Goal: Transaction & Acquisition: Obtain resource

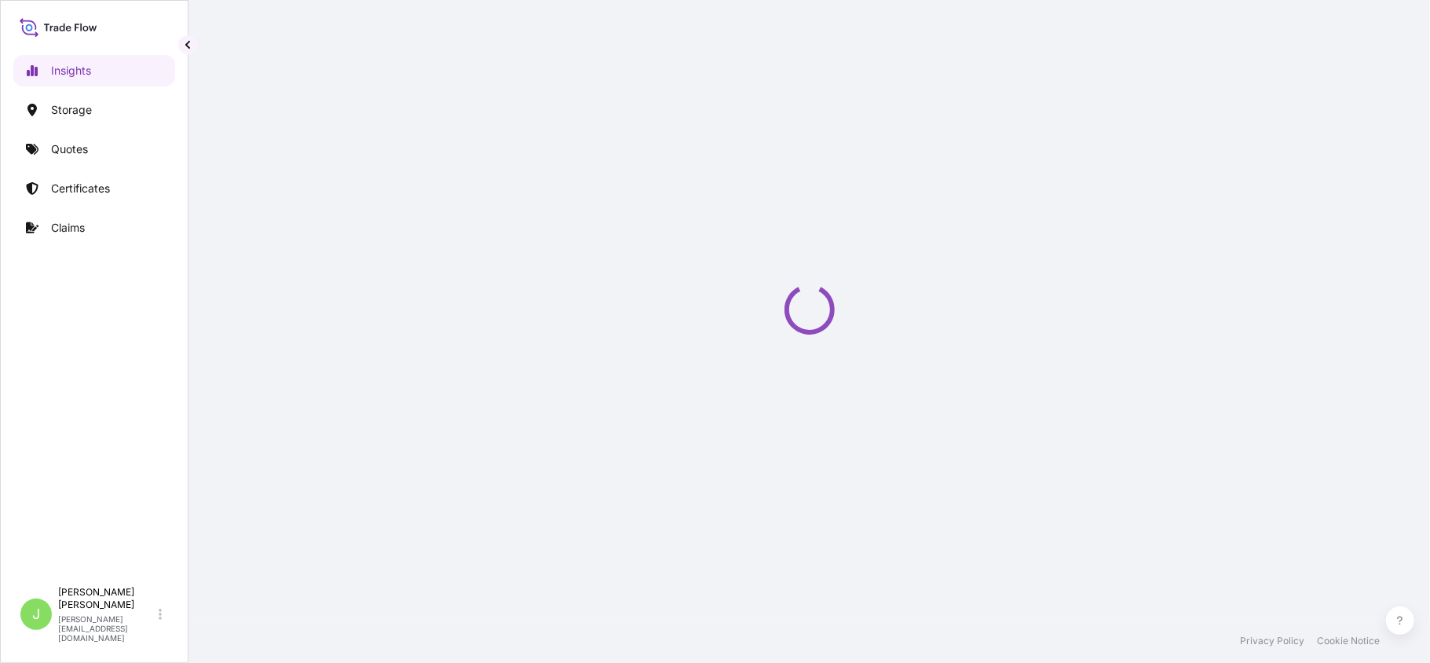
select select "2025"
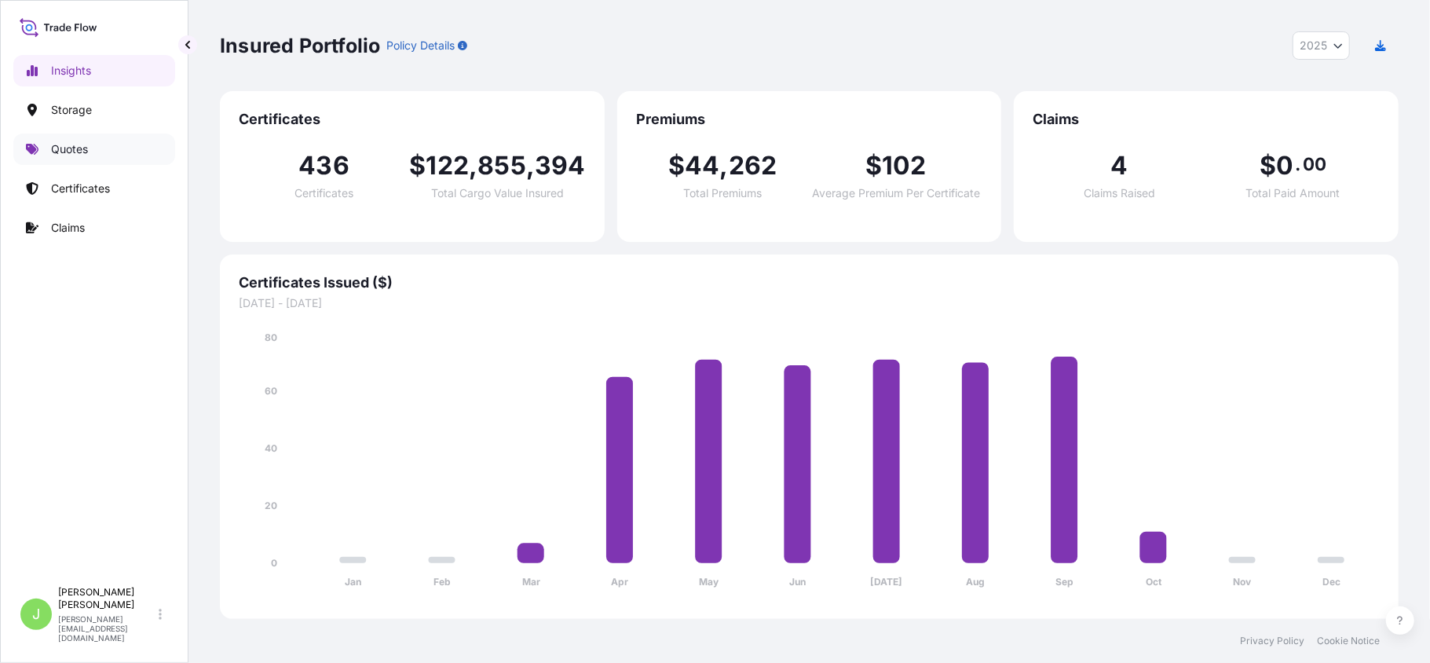
click at [107, 155] on link "Quotes" at bounding box center [94, 148] width 162 height 31
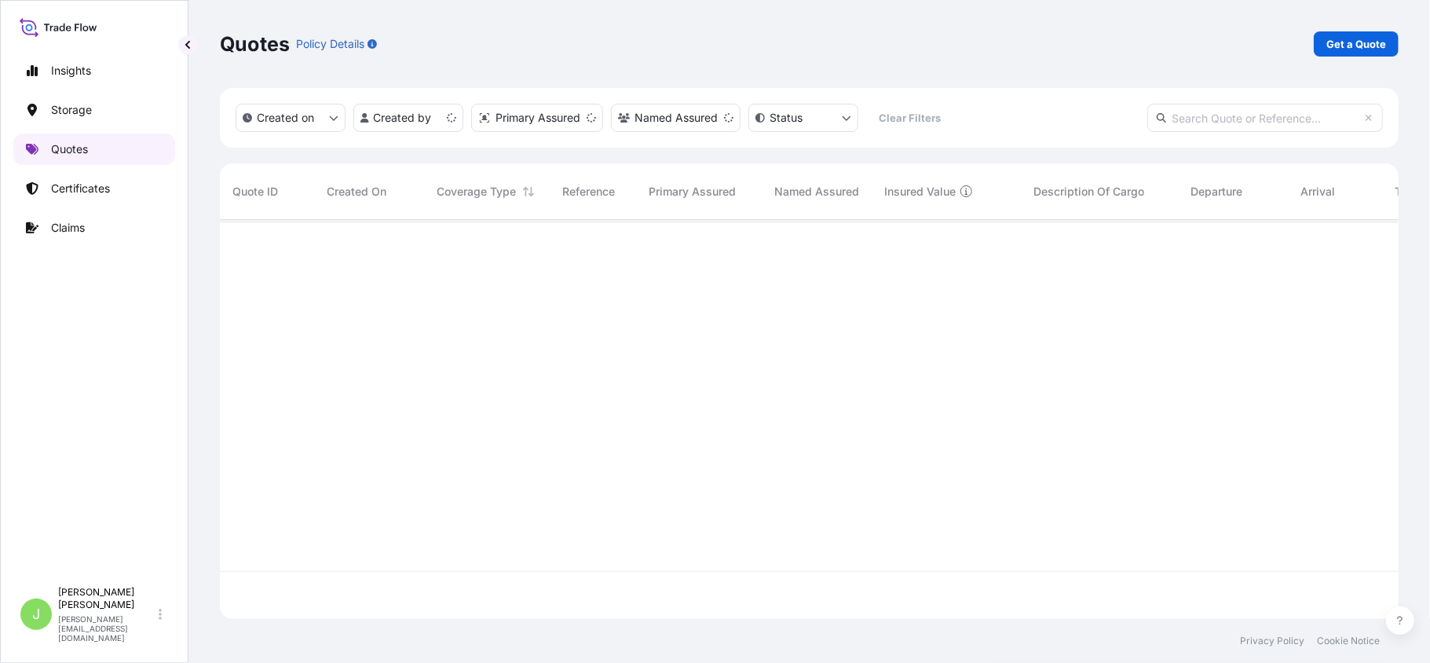
scroll to position [391, 1163]
click at [1351, 42] on p "Get a Quote" at bounding box center [1356, 44] width 60 height 16
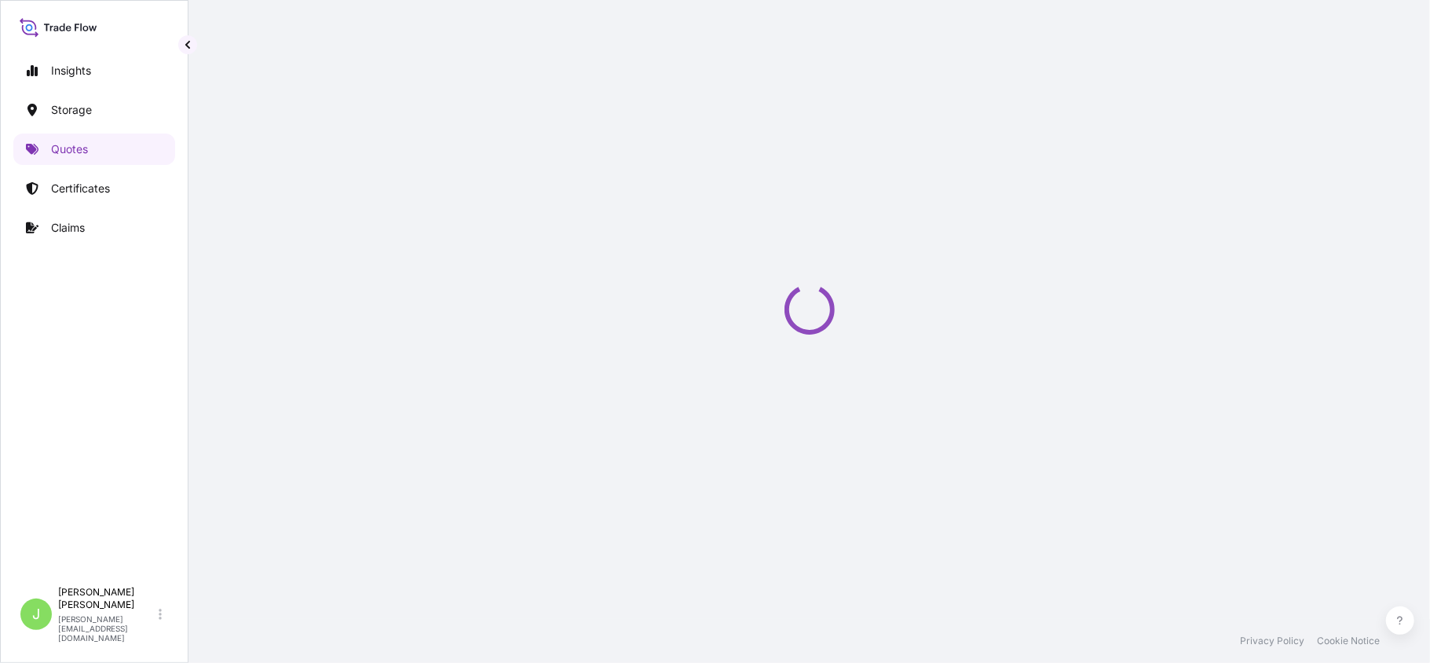
scroll to position [25, 0]
select select "Water"
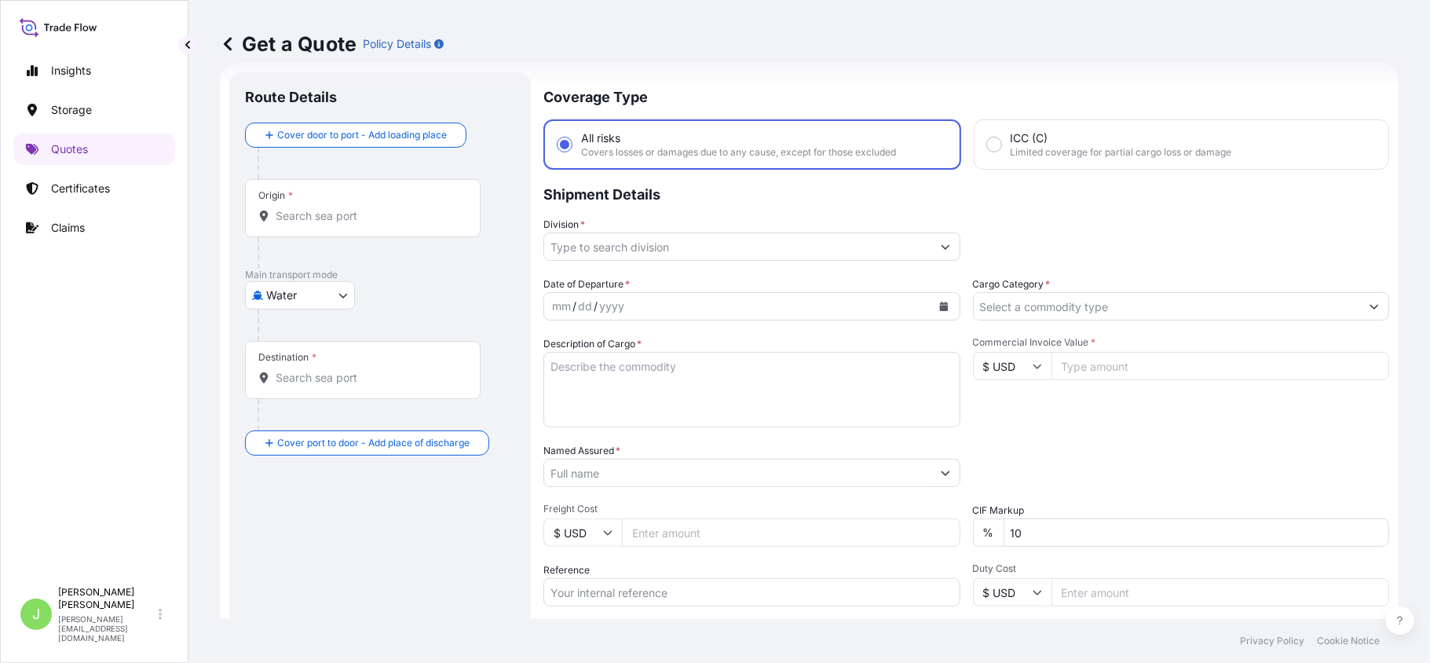
click at [333, 218] on input "Origin *" at bounding box center [368, 216] width 185 height 16
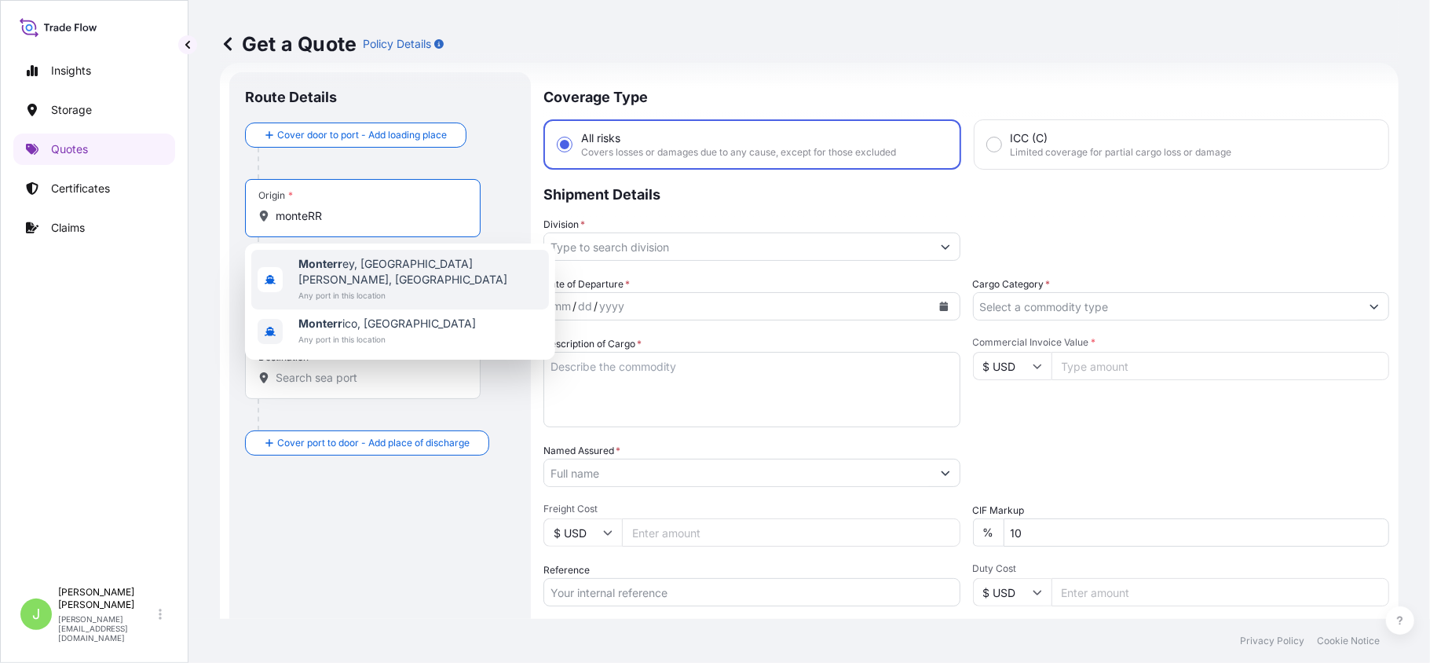
click at [375, 261] on span "Monterr ey, [GEOGRAPHIC_DATA][PERSON_NAME], [GEOGRAPHIC_DATA]" at bounding box center [420, 271] width 244 height 31
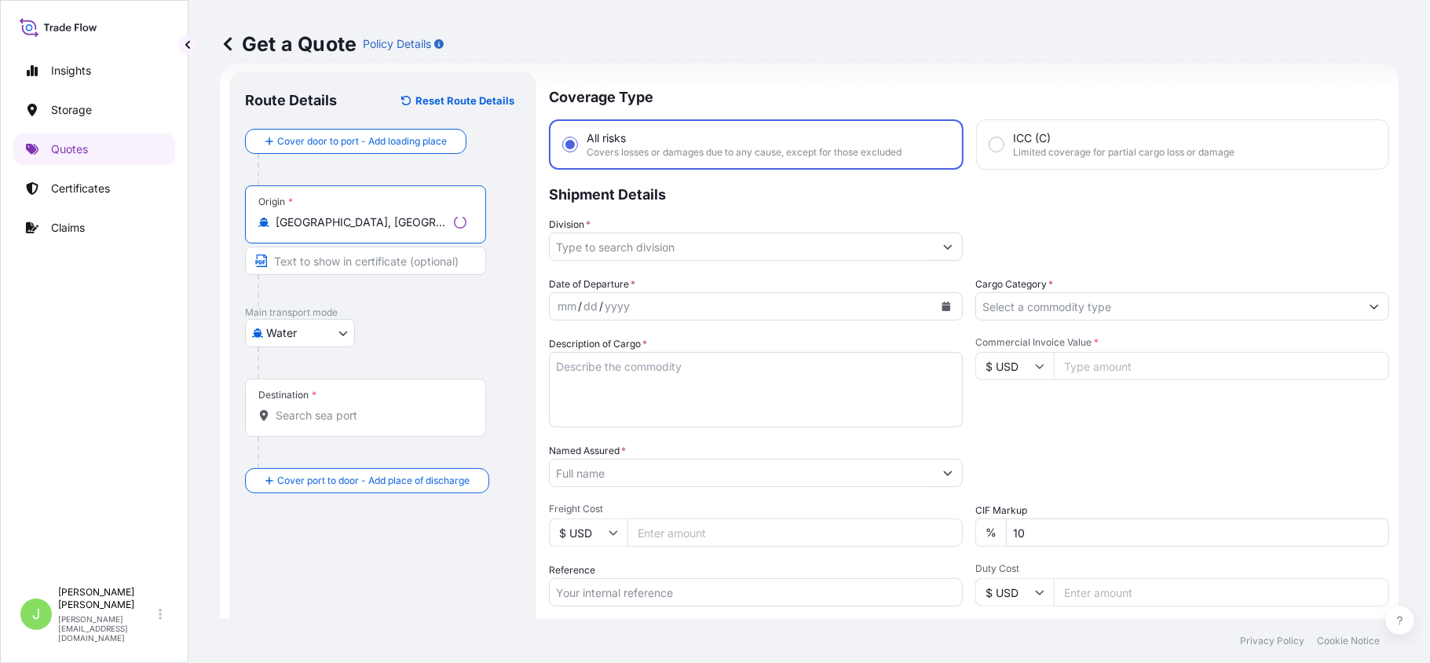
type input "[GEOGRAPHIC_DATA], [GEOGRAPHIC_DATA][PERSON_NAME], [GEOGRAPHIC_DATA]"
click at [330, 430] on div "Destination *" at bounding box center [365, 407] width 241 height 58
click at [330, 423] on input "Destination *" at bounding box center [371, 416] width 191 height 16
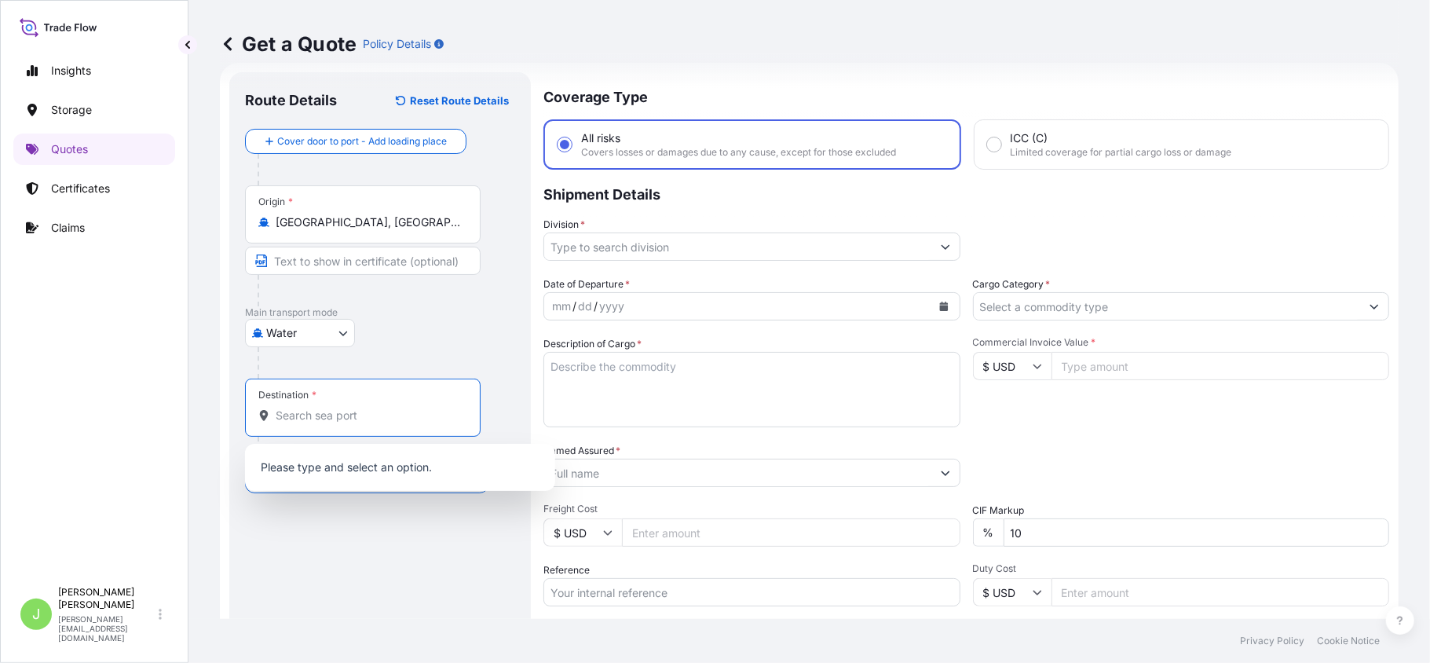
click at [312, 336] on body "1 option available. 0 options available. 2 options available. 0 options availab…" at bounding box center [715, 331] width 1430 height 663
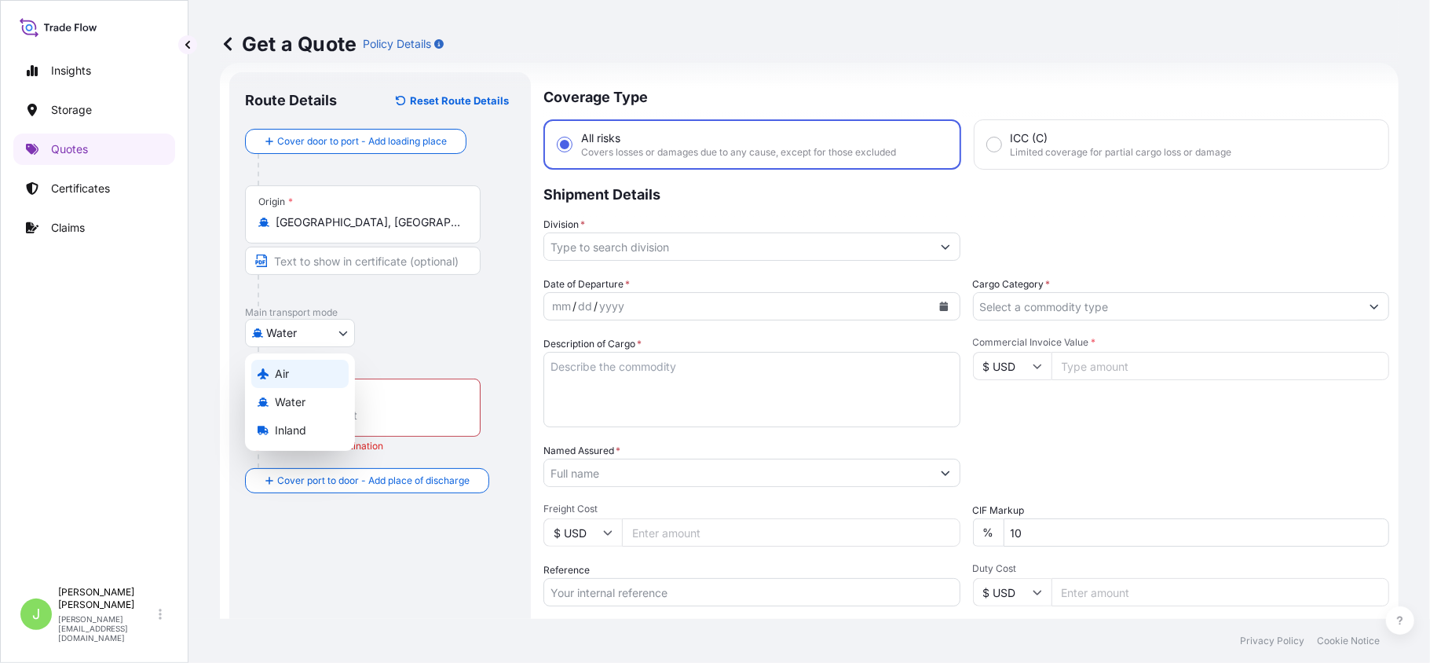
click at [297, 371] on div "Air" at bounding box center [299, 374] width 97 height 28
select select "Air"
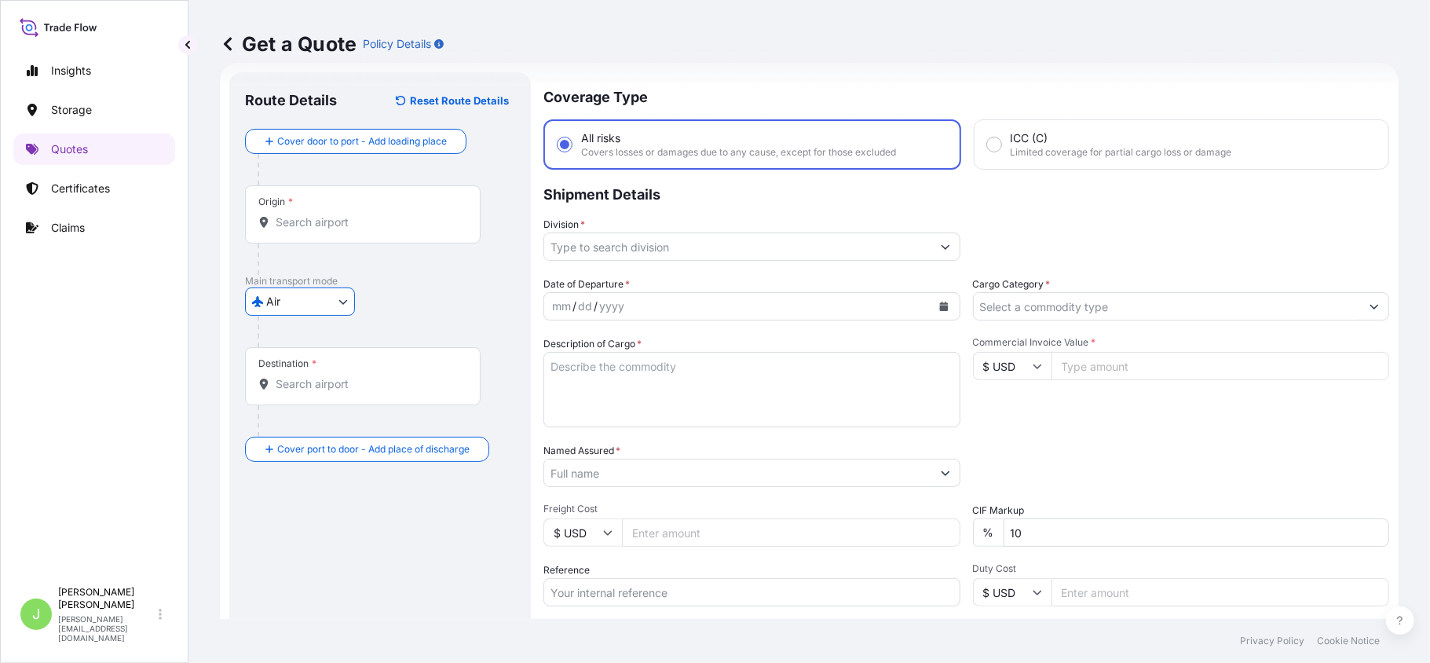
click at [333, 231] on div "Origin *" at bounding box center [363, 214] width 236 height 58
click at [333, 230] on input "Origin *" at bounding box center [368, 222] width 185 height 16
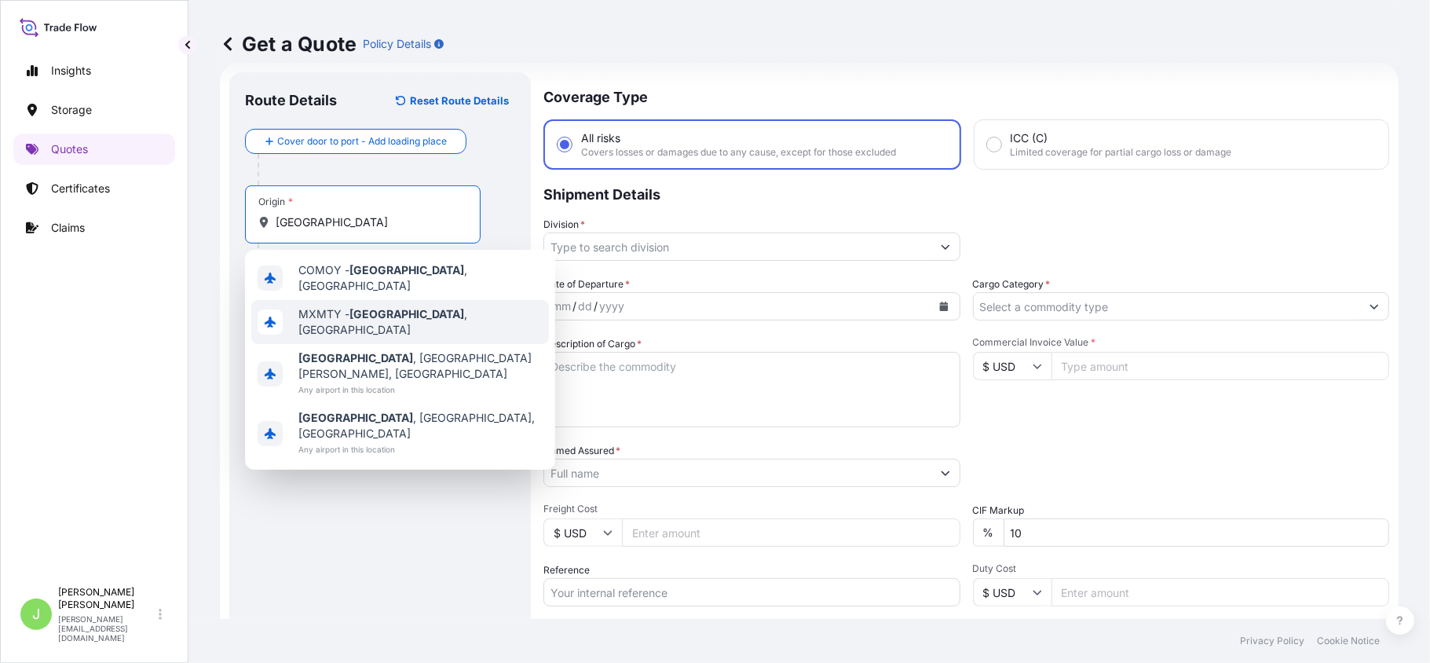
click at [313, 324] on div "MXMTY - [GEOGRAPHIC_DATA] , [GEOGRAPHIC_DATA]" at bounding box center [400, 322] width 298 height 44
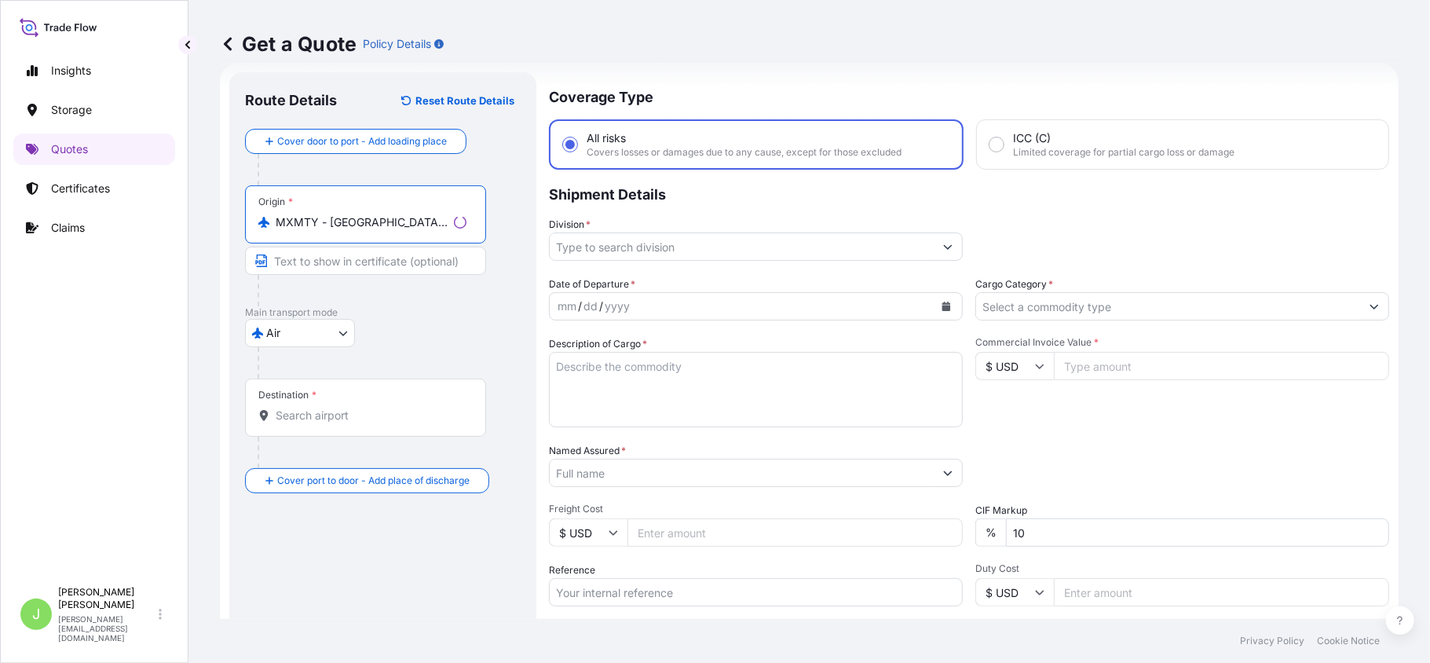
type input "MXMTY - [GEOGRAPHIC_DATA], [GEOGRAPHIC_DATA]"
click at [306, 397] on div "Destination *" at bounding box center [287, 395] width 58 height 13
click at [306, 408] on input "Destination *" at bounding box center [371, 416] width 191 height 16
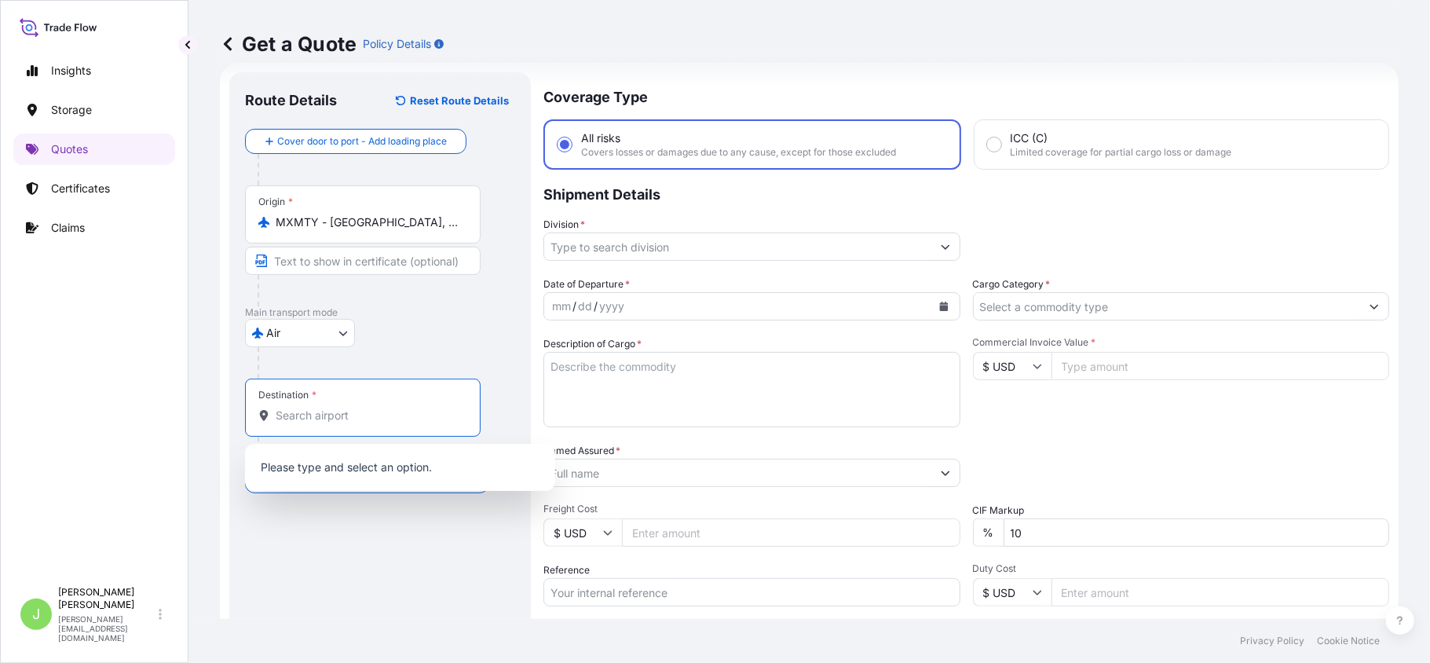
type input "V"
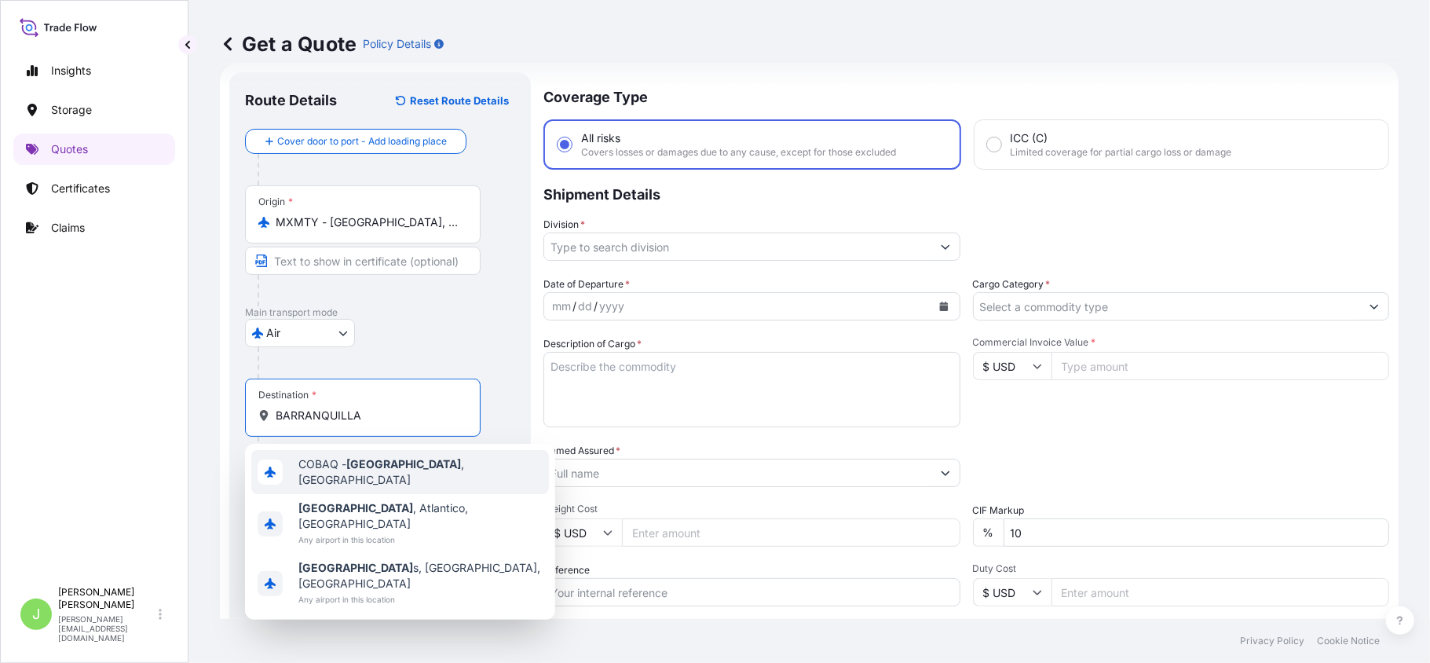
click at [371, 455] on div "COBAQ - [GEOGRAPHIC_DATA] , [GEOGRAPHIC_DATA]" at bounding box center [400, 472] width 298 height 44
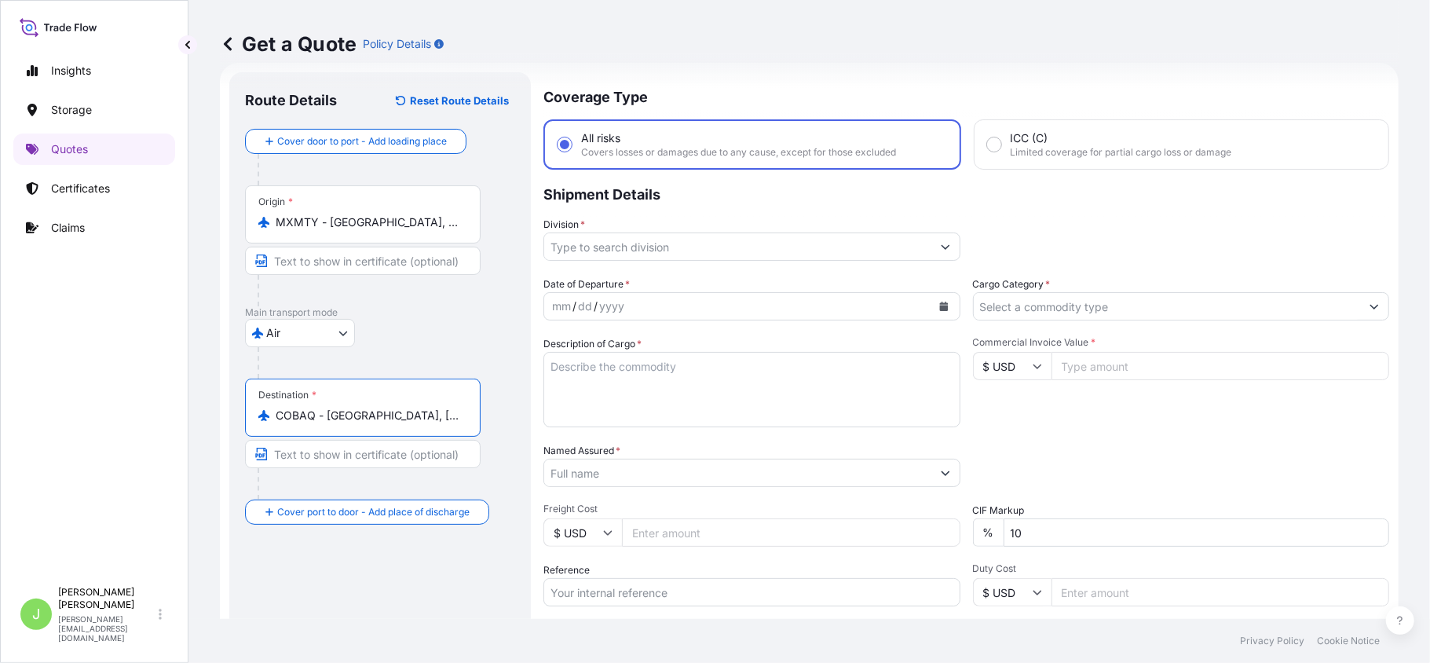
type input "COBAQ - [GEOGRAPHIC_DATA], [GEOGRAPHIC_DATA]"
click at [581, 242] on input "Division *" at bounding box center [737, 246] width 387 height 28
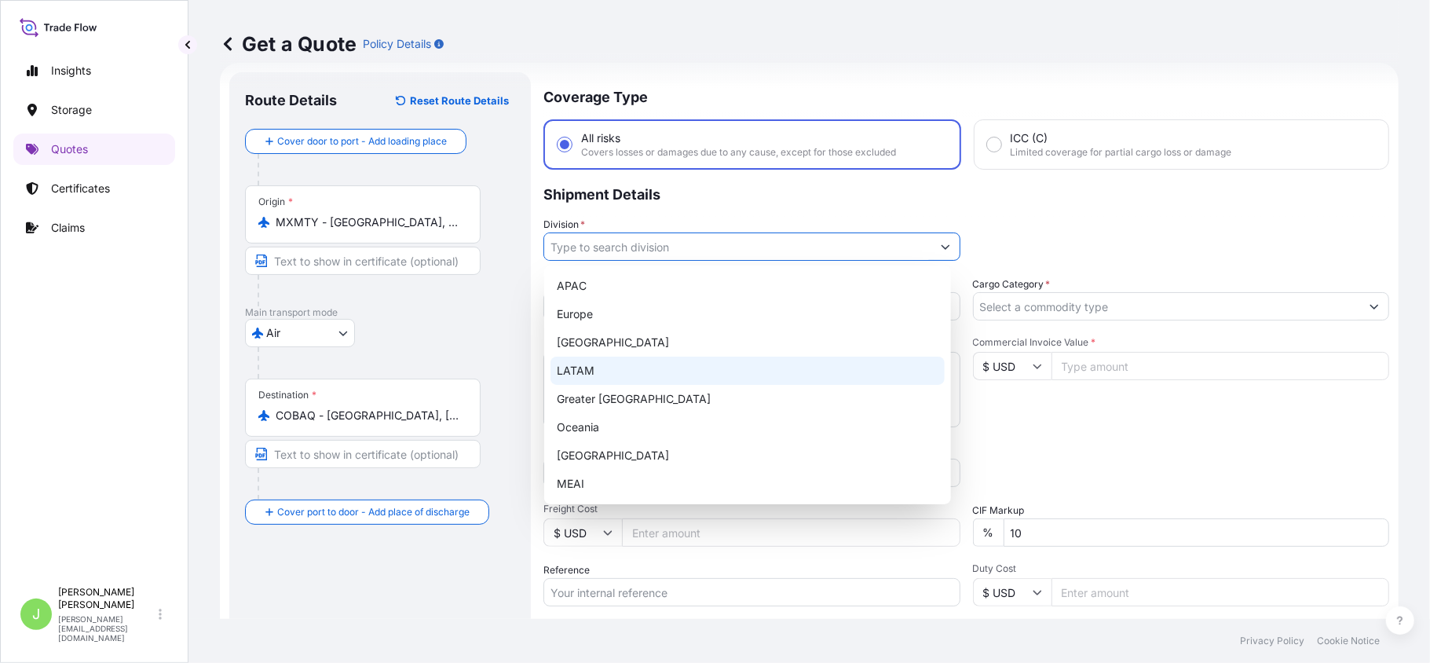
click at [591, 380] on div "LATAM" at bounding box center [747, 371] width 394 height 28
type input "LATAM"
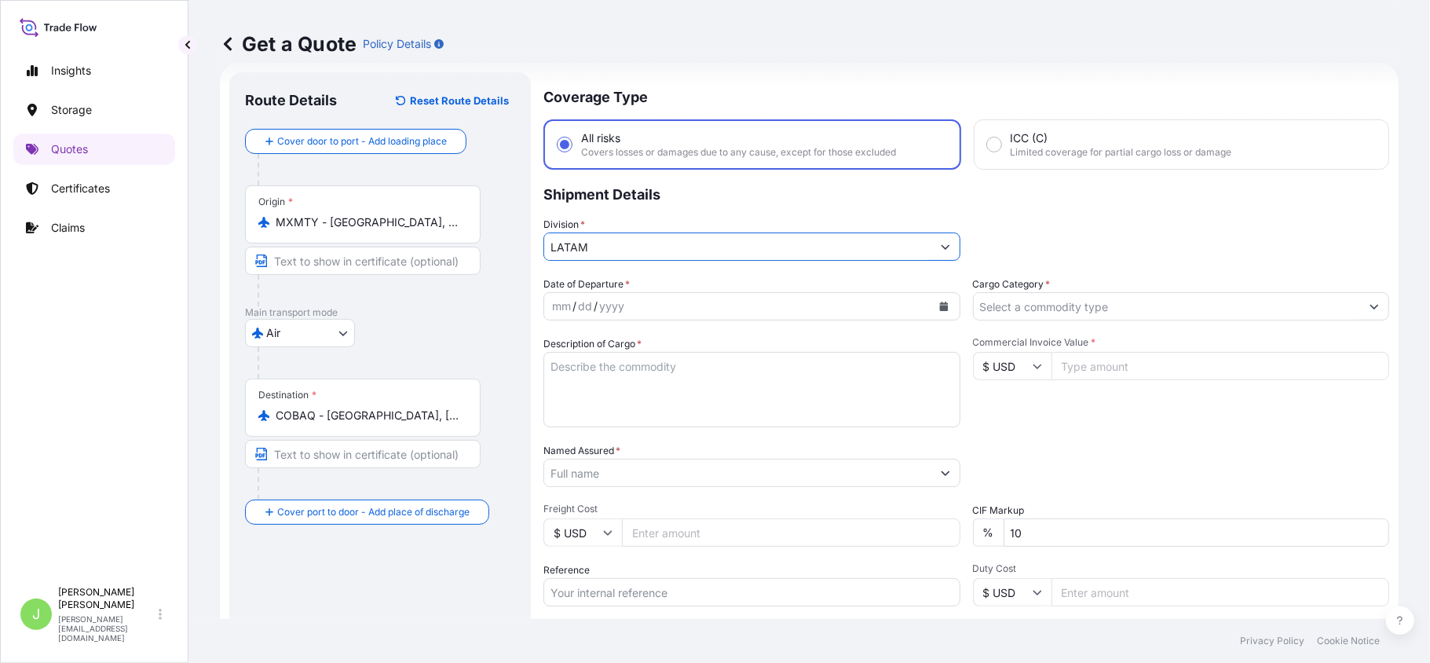
click at [939, 309] on button "Calendar" at bounding box center [943, 306] width 25 height 25
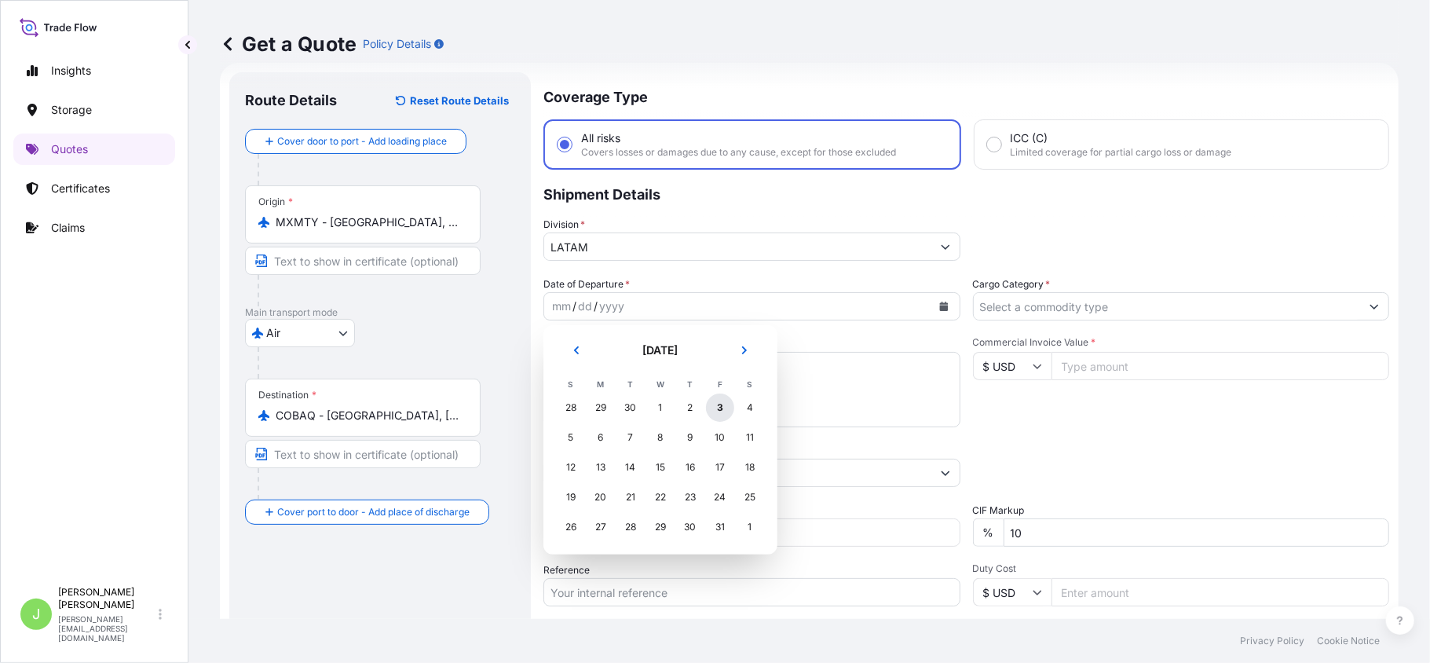
click at [720, 405] on div "3" at bounding box center [720, 407] width 28 height 28
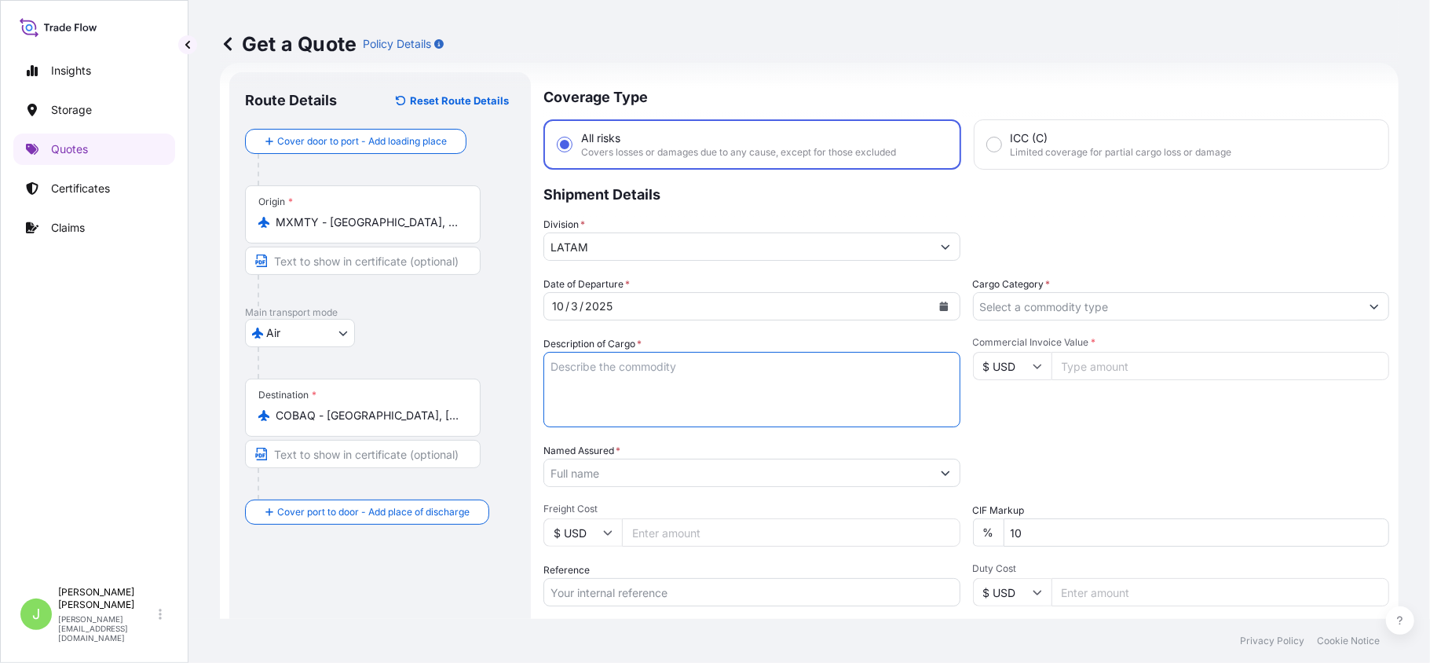
click at [584, 361] on textarea "Description of Cargo *" at bounding box center [751, 389] width 417 height 75
paste textarea "TURBINA DE GAS CON ACCESORIOS - GAS TURBINE WITH ACCESORIES. TOOLS KIT FOR TURB…"
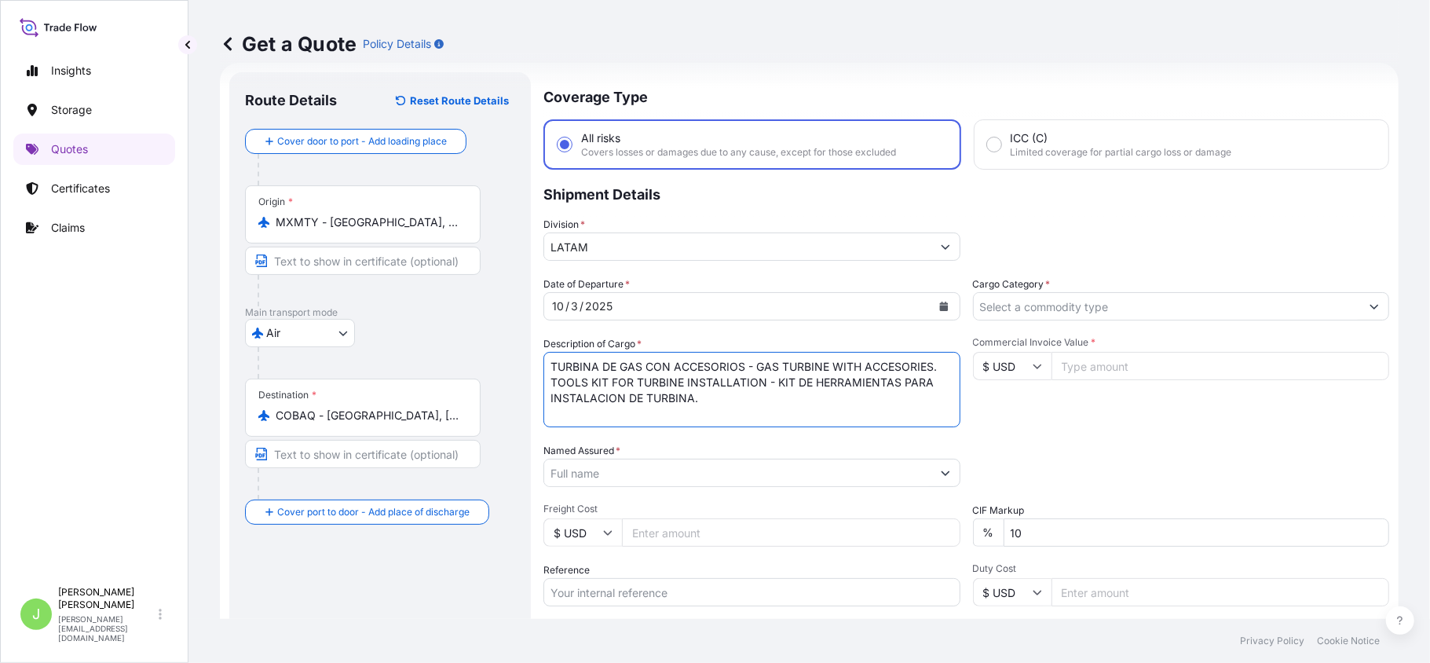
type textarea "TURBINA DE GAS CON ACCESORIOS - GAS TURBINE WITH ACCESORIES. TOOLS KIT FOR TURB…"
click at [620, 469] on input "Named Assured *" at bounding box center [737, 473] width 387 height 28
click at [642, 473] on input "Named Assured *" at bounding box center [737, 473] width 387 height 28
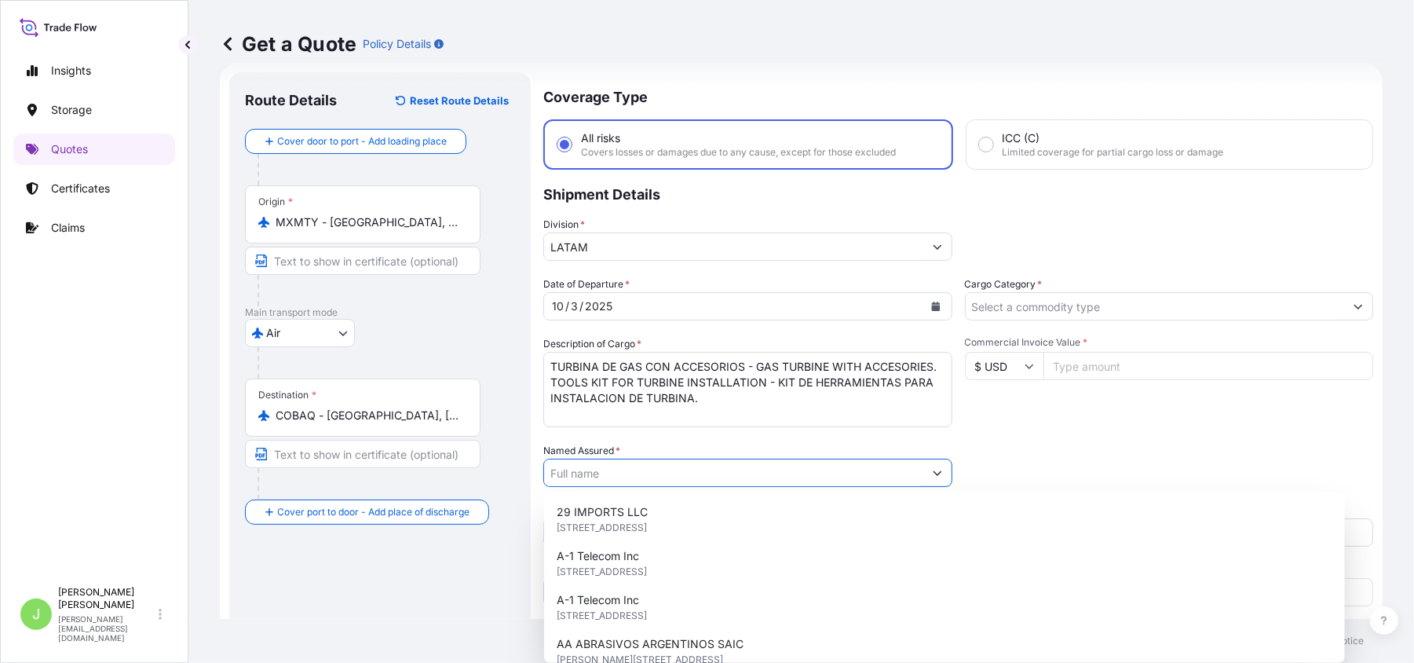
paste input "QUIMICA INTERNACIONAL [PERSON_NAME] SA"
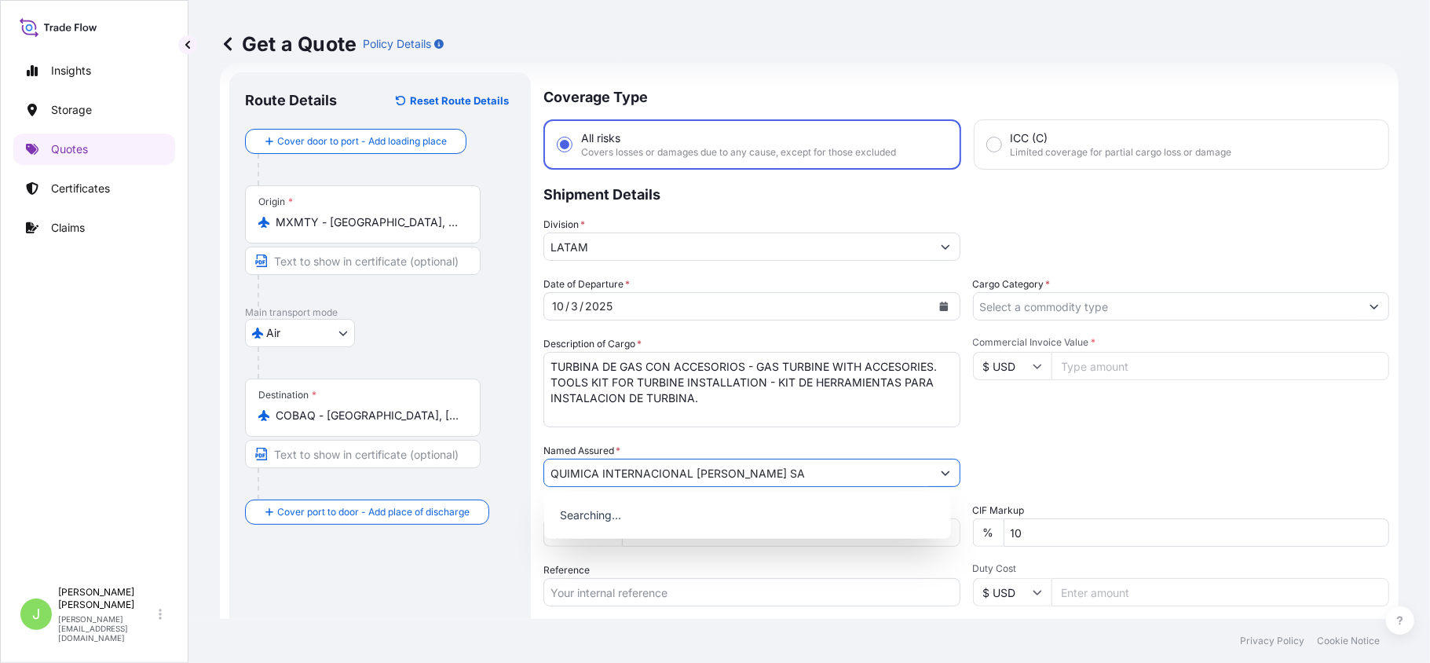
type input "QUIMICA INTERNACIONAL [PERSON_NAME] SA"
click at [431, 630] on footer "Privacy Policy Cookie Notice" at bounding box center [808, 641] width 1241 height 44
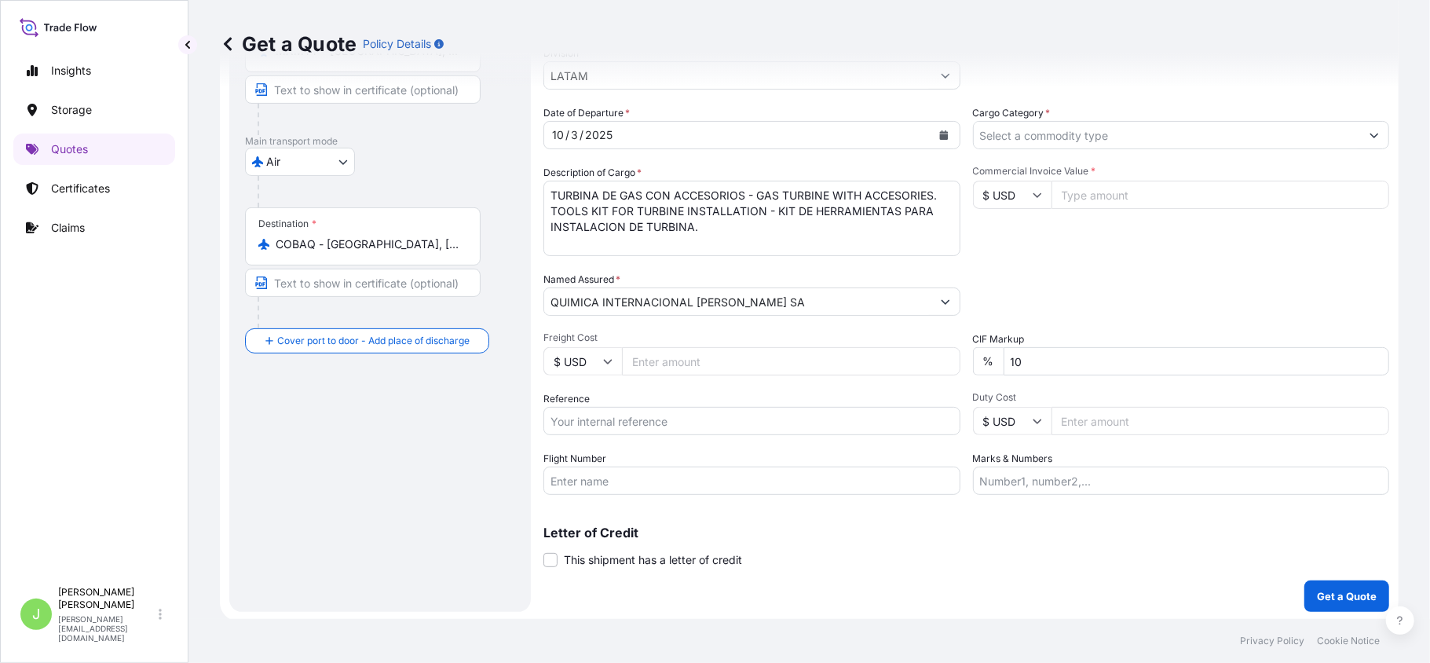
scroll to position [198, 0]
click at [592, 415] on input "Reference" at bounding box center [751, 419] width 417 height 28
paste input "CO4031153451"
type input "CO4031153451"
click at [432, 495] on div "Route Details Reset Route Details Cover door to port - Add loading place Place …" at bounding box center [380, 254] width 270 height 679
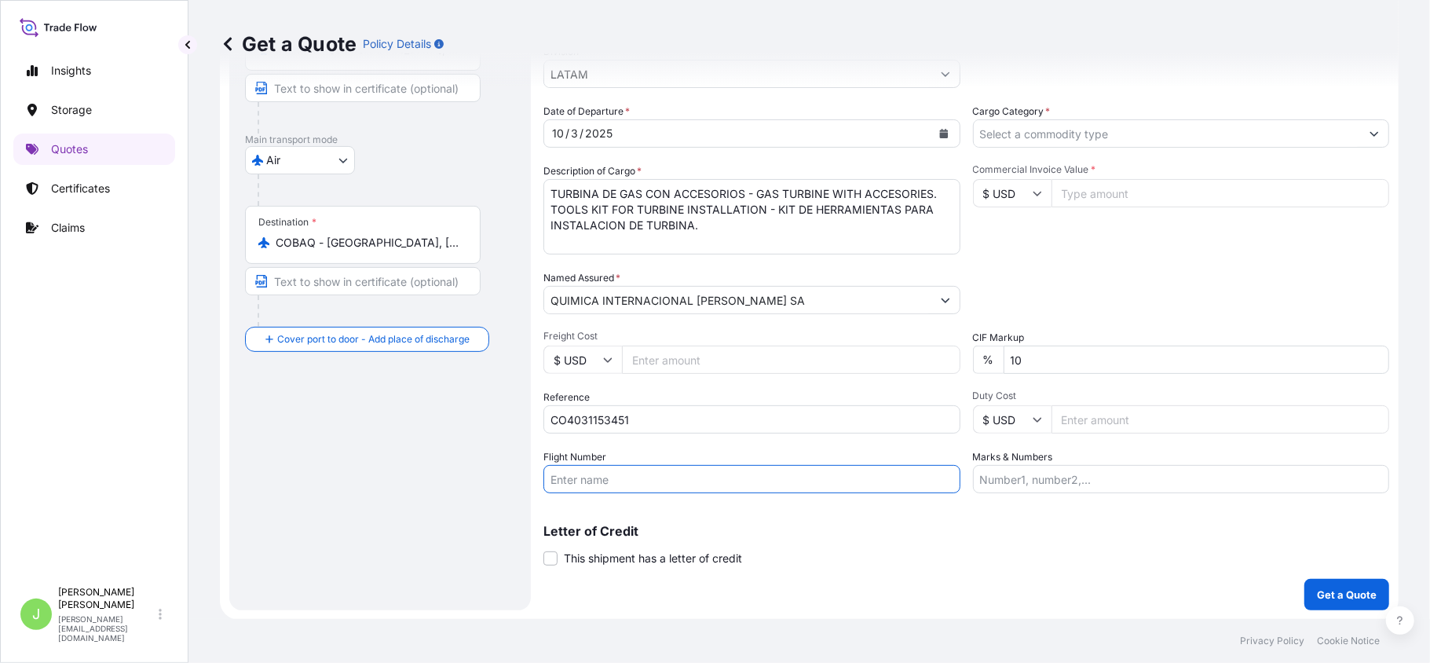
click at [616, 479] on input "Flight Number" at bounding box center [751, 479] width 417 height 28
paste input "6R3019/02"
type input "6R3019/02"
click at [415, 495] on div "Route Details Reset Route Details Cover door to port - Add loading place Place …" at bounding box center [380, 254] width 270 height 679
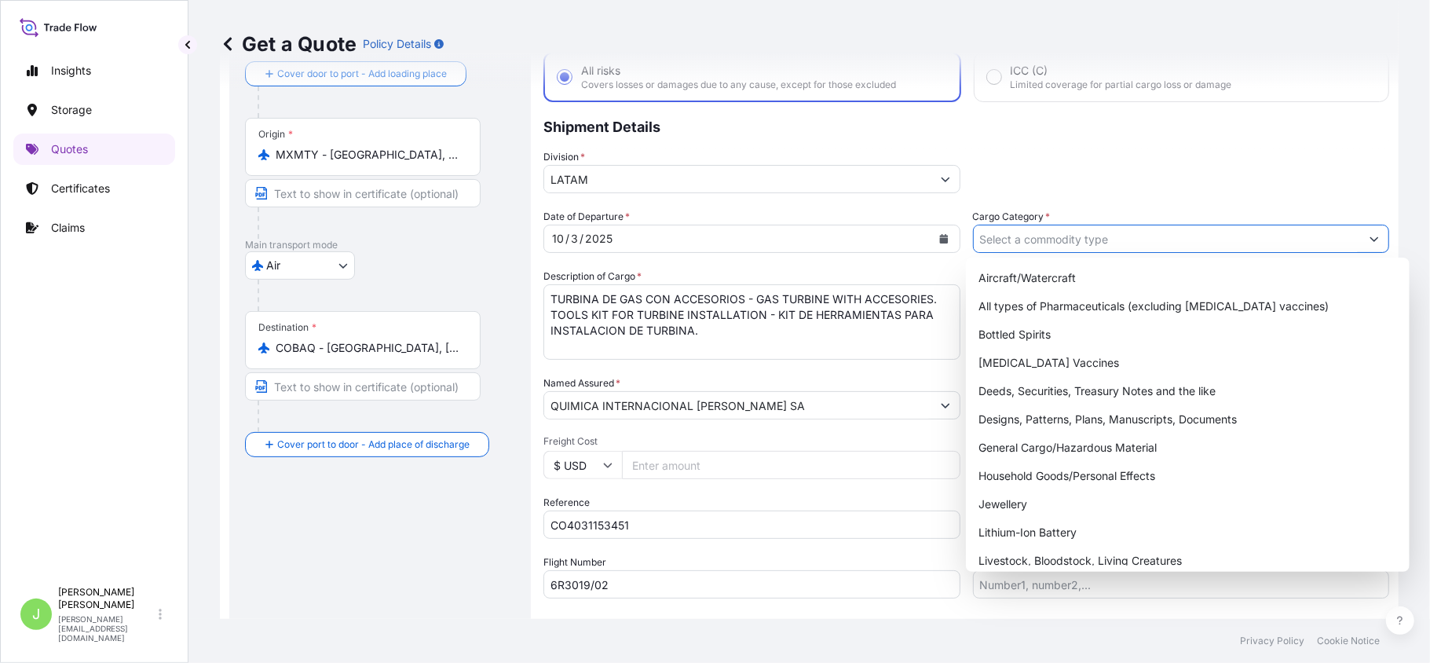
click at [1088, 248] on input "Cargo Category *" at bounding box center [1167, 239] width 387 height 28
click at [1012, 438] on div "General Cargo/Hazardous Material" at bounding box center [1187, 447] width 431 height 28
type input "General Cargo/Hazardous Material"
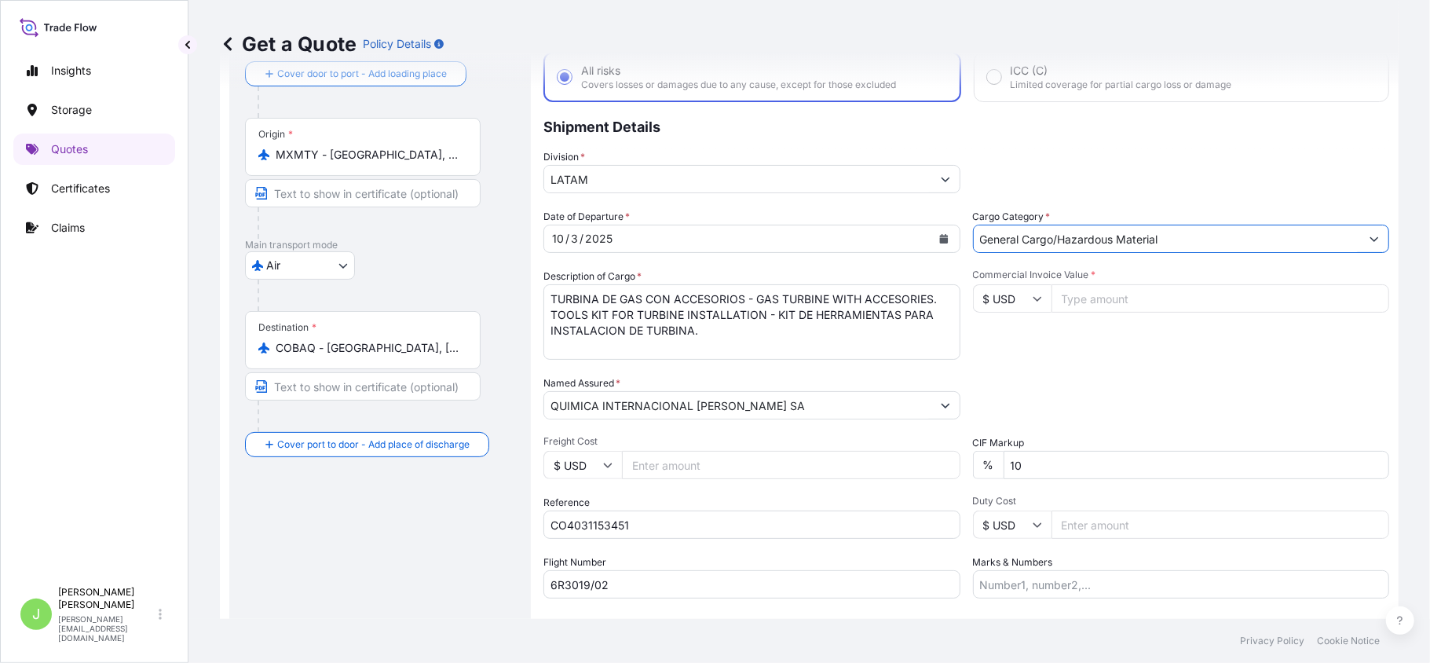
click at [1078, 302] on input "Commercial Invoice Value *" at bounding box center [1220, 298] width 338 height 28
type input "390"
click at [1066, 581] on input "Marks & Numbers" at bounding box center [1181, 584] width 417 height 28
paste input "MTY2509400 - MTY2510027"
click at [1295, 582] on input "MTY2509400 - MTY2510027 // VENTA DEL SEGURO:" at bounding box center [1181, 584] width 417 height 28
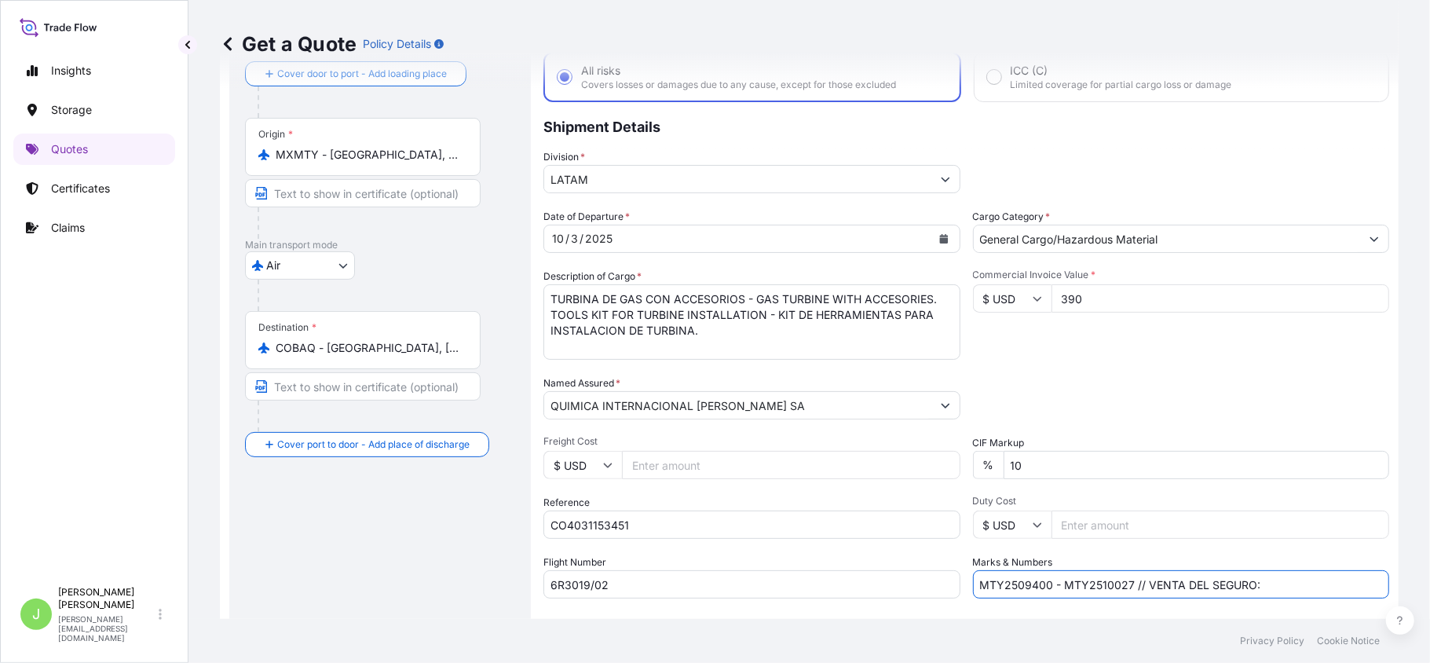
paste input "0.21"
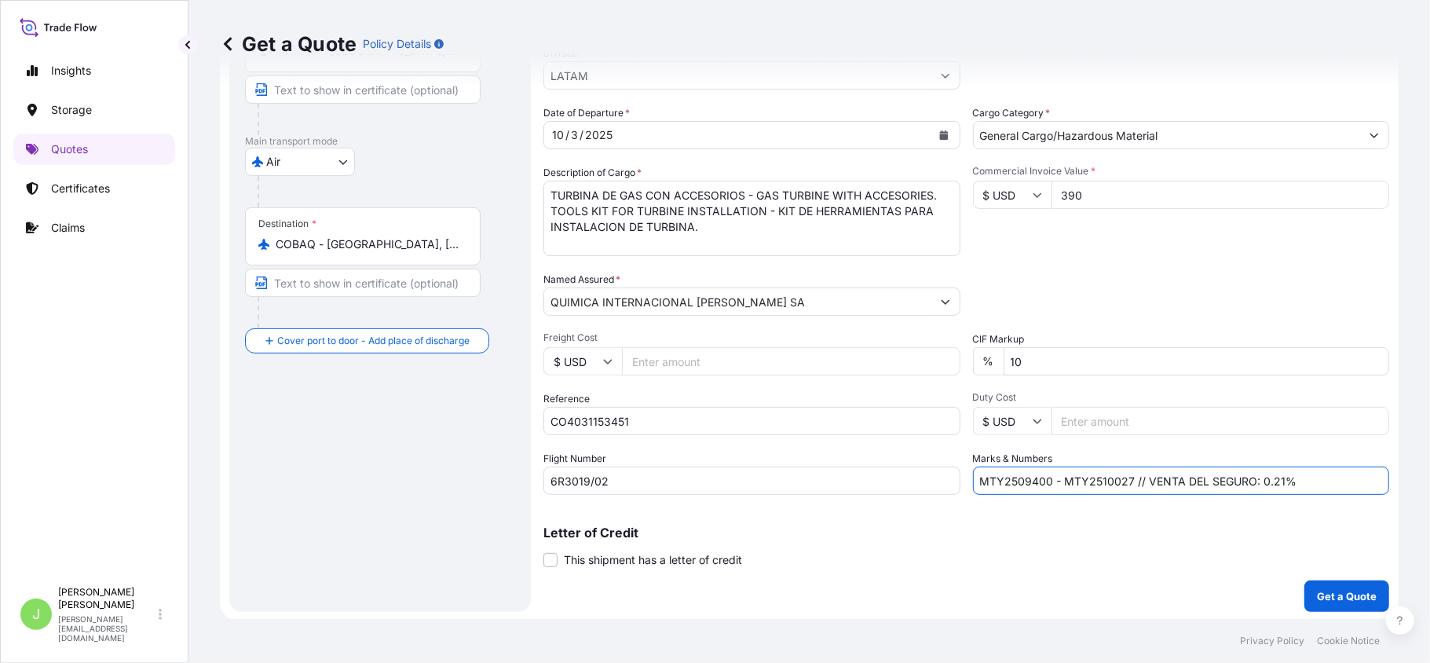
scroll to position [198, 0]
type input "MTY2509400 - MTY2510027 // VENTA DEL SEGURO: 0.21%"
click at [1327, 594] on p "Get a Quote" at bounding box center [1347, 595] width 60 height 16
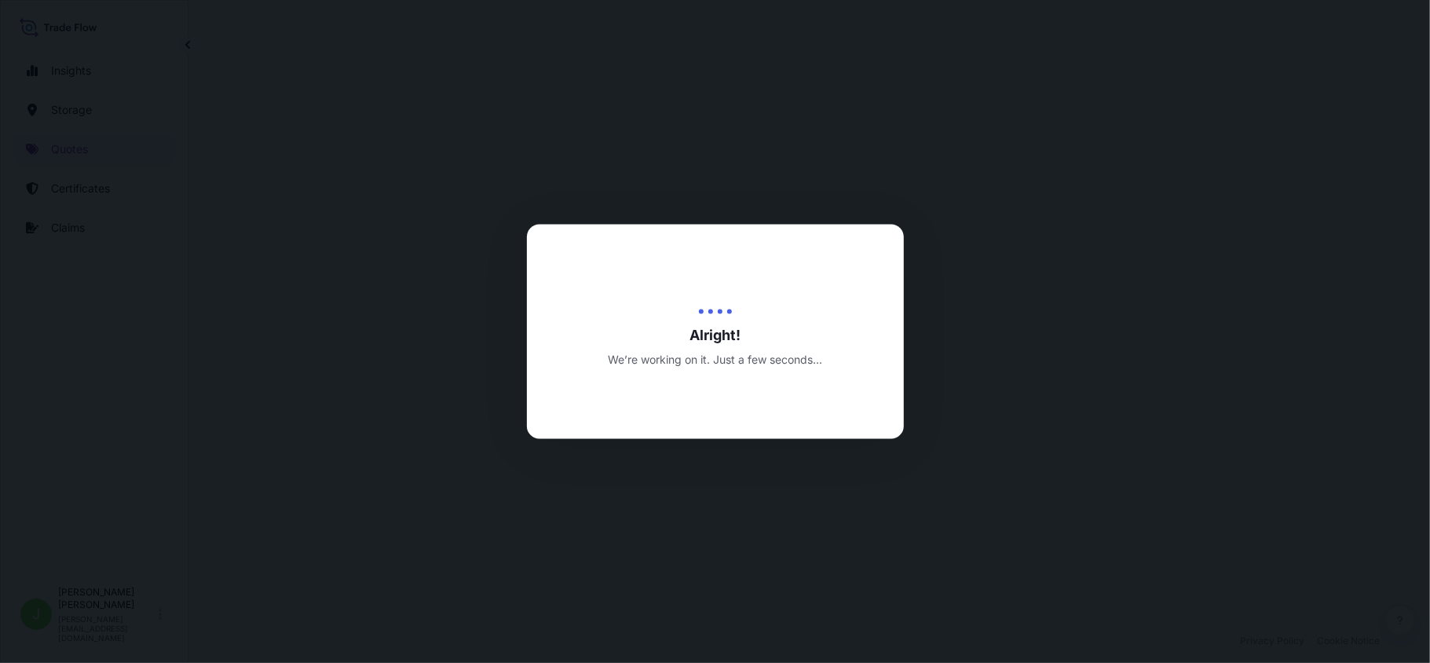
select select "Air"
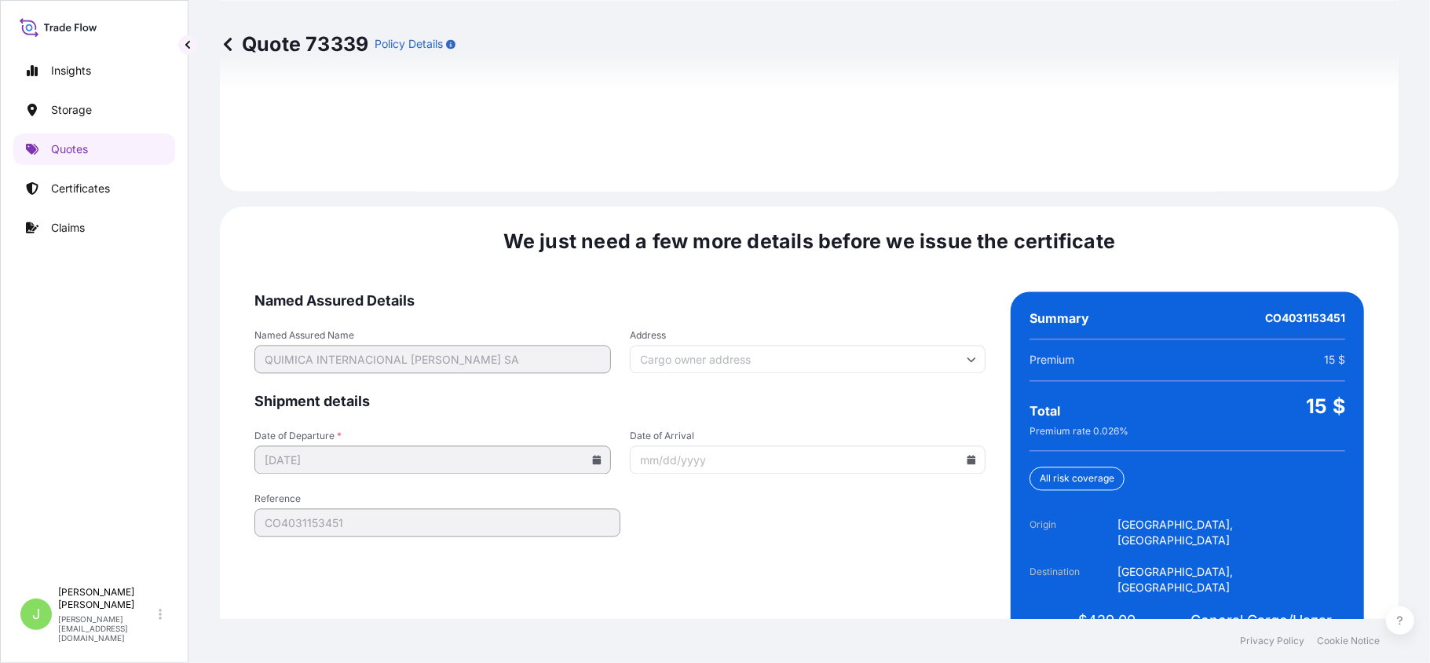
scroll to position [2299, 0]
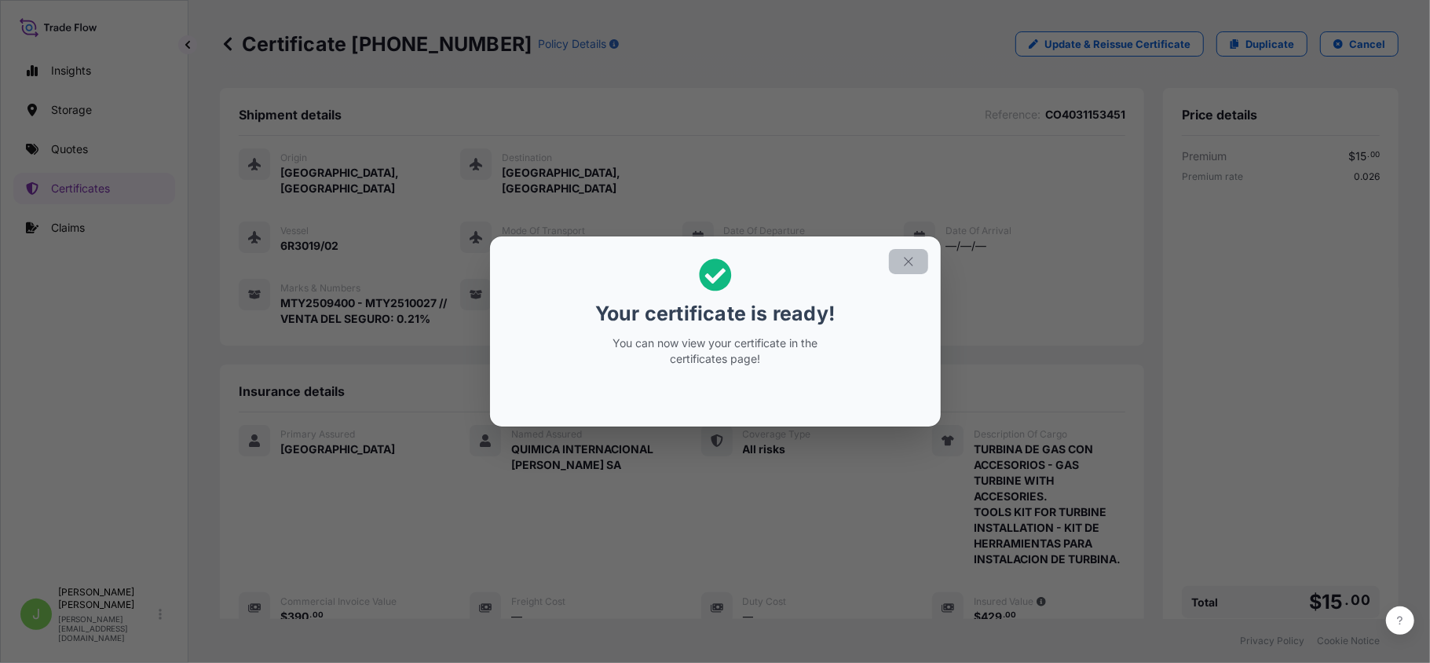
click at [909, 255] on icon "button" at bounding box center [908, 261] width 14 height 14
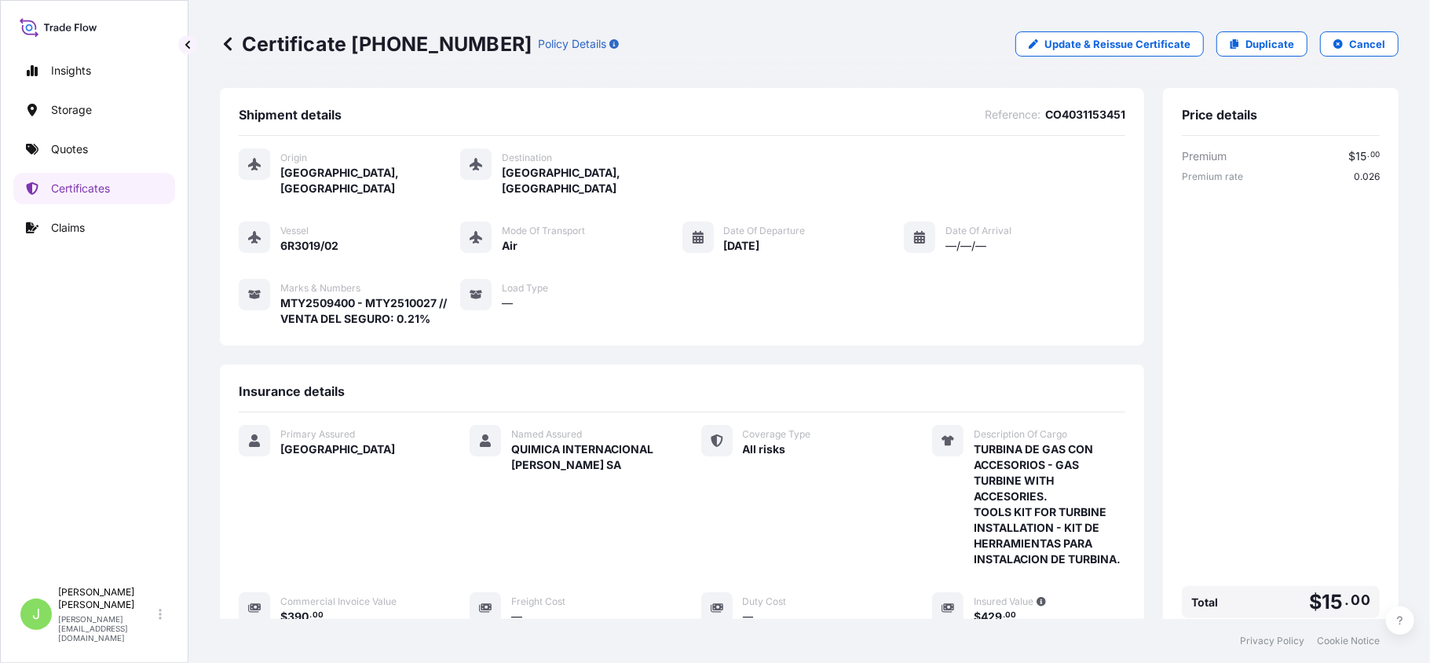
click at [312, 57] on div "Certificate [PHONE_NUMBER] Policy Details Update & Reissue Certificate Duplicat…" at bounding box center [809, 44] width 1179 height 88
click at [312, 55] on div "Certificate [PHONE_NUMBER] Policy Details Update & Reissue Certificate Duplicat…" at bounding box center [809, 44] width 1179 height 88
copy p "Certificate [PHONE_NUMBER]"
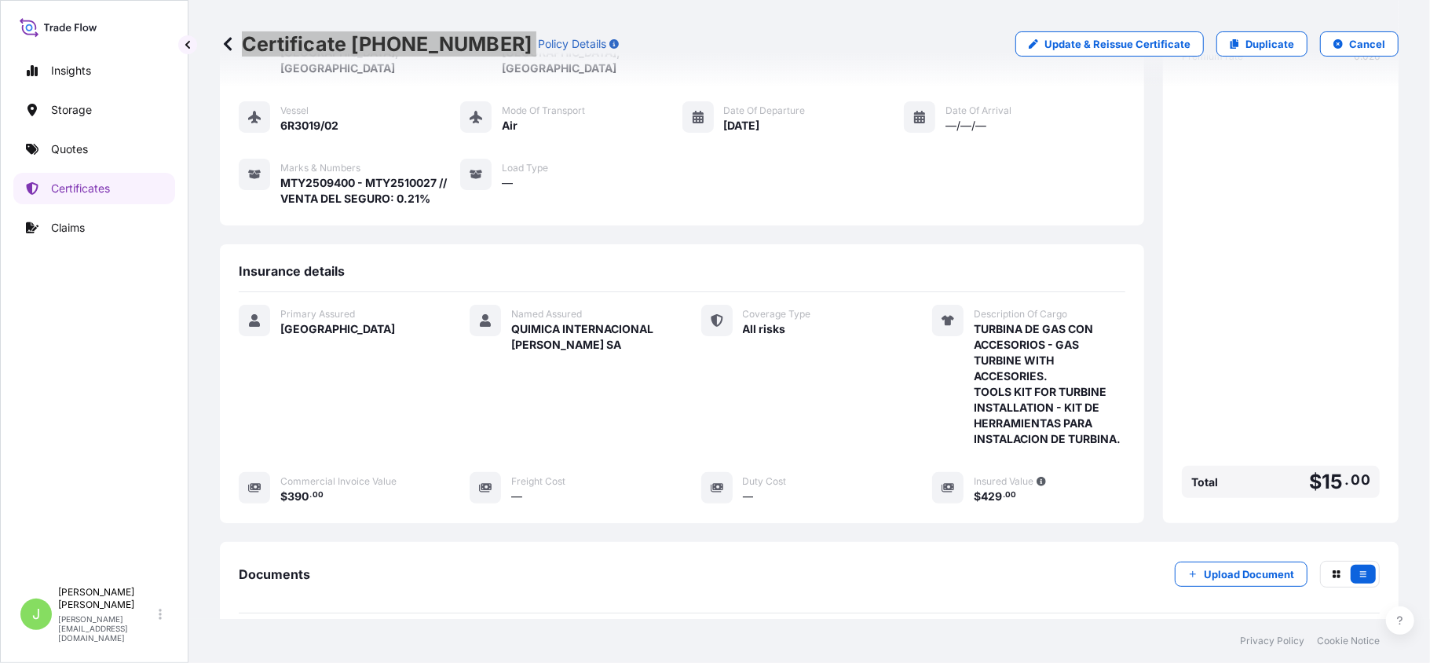
scroll to position [209, 0]
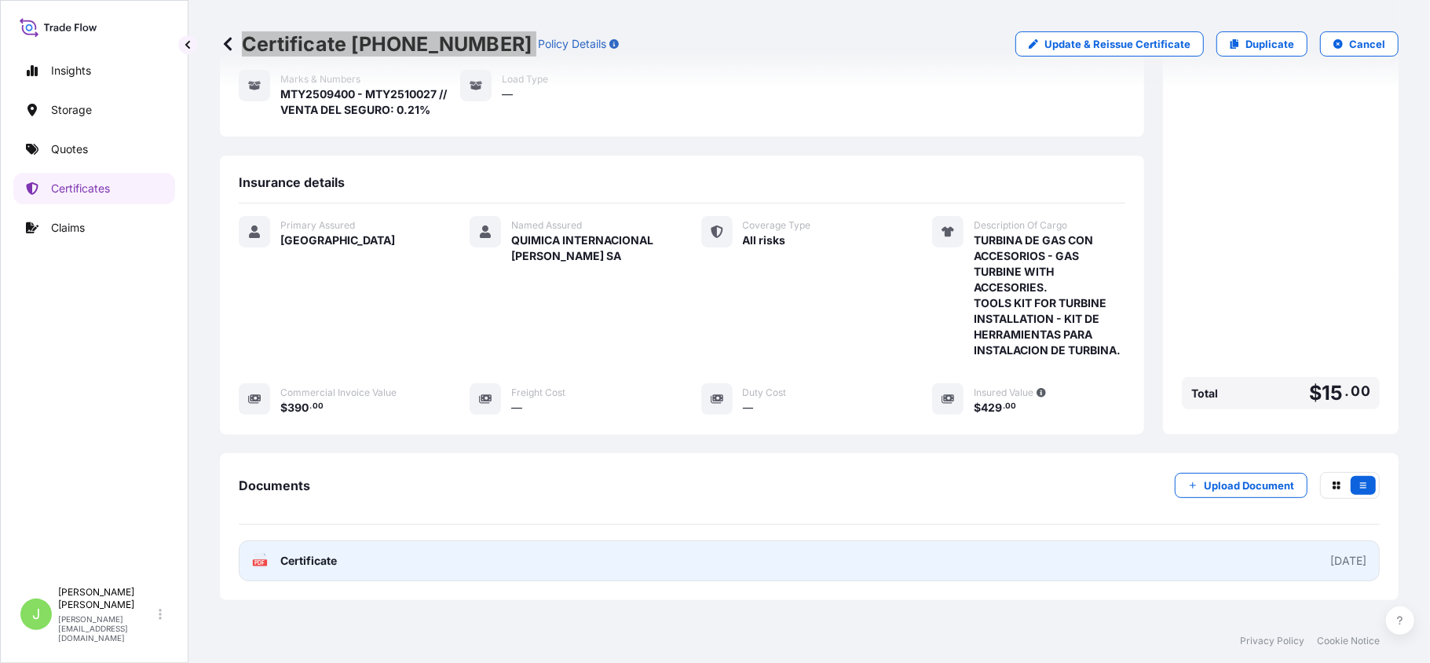
click at [338, 556] on link "PDF Certificate [DATE]" at bounding box center [809, 560] width 1141 height 41
